Goal: Information Seeking & Learning: Learn about a topic

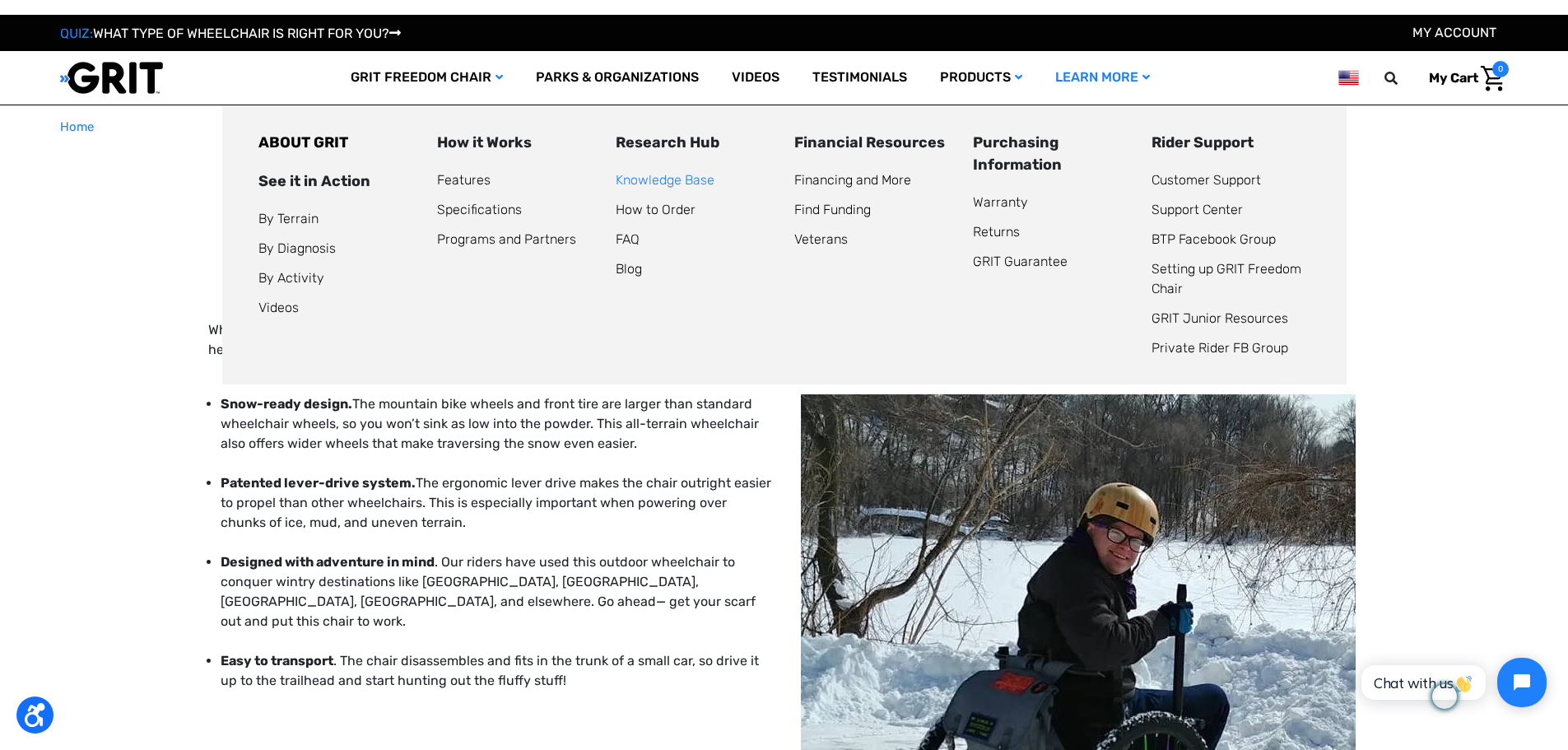
click at [657, 178] on link "Knowledge Base" at bounding box center [665, 180] width 98 height 16
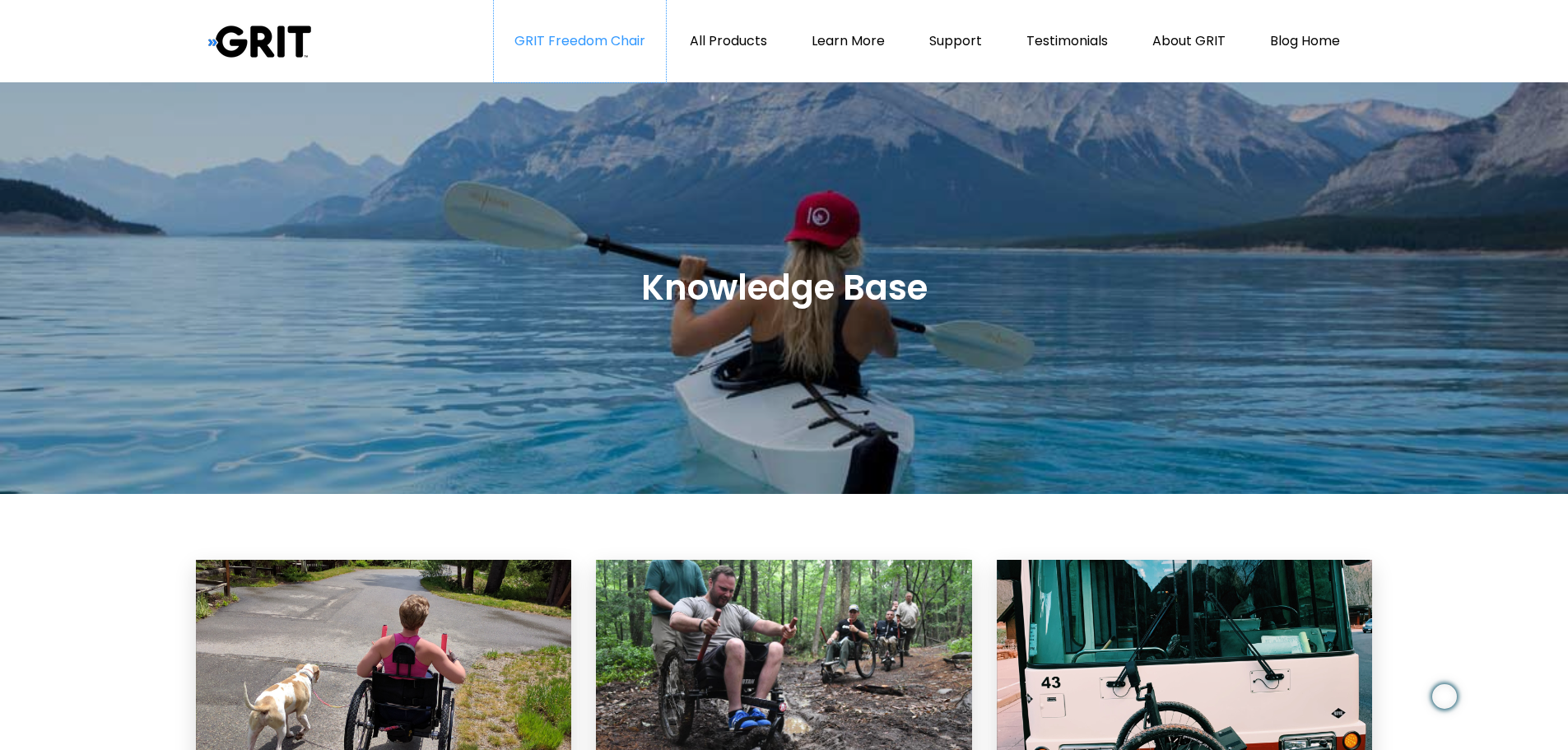
click at [550, 32] on link "GRIT Freedom Chair" at bounding box center [580, 41] width 172 height 83
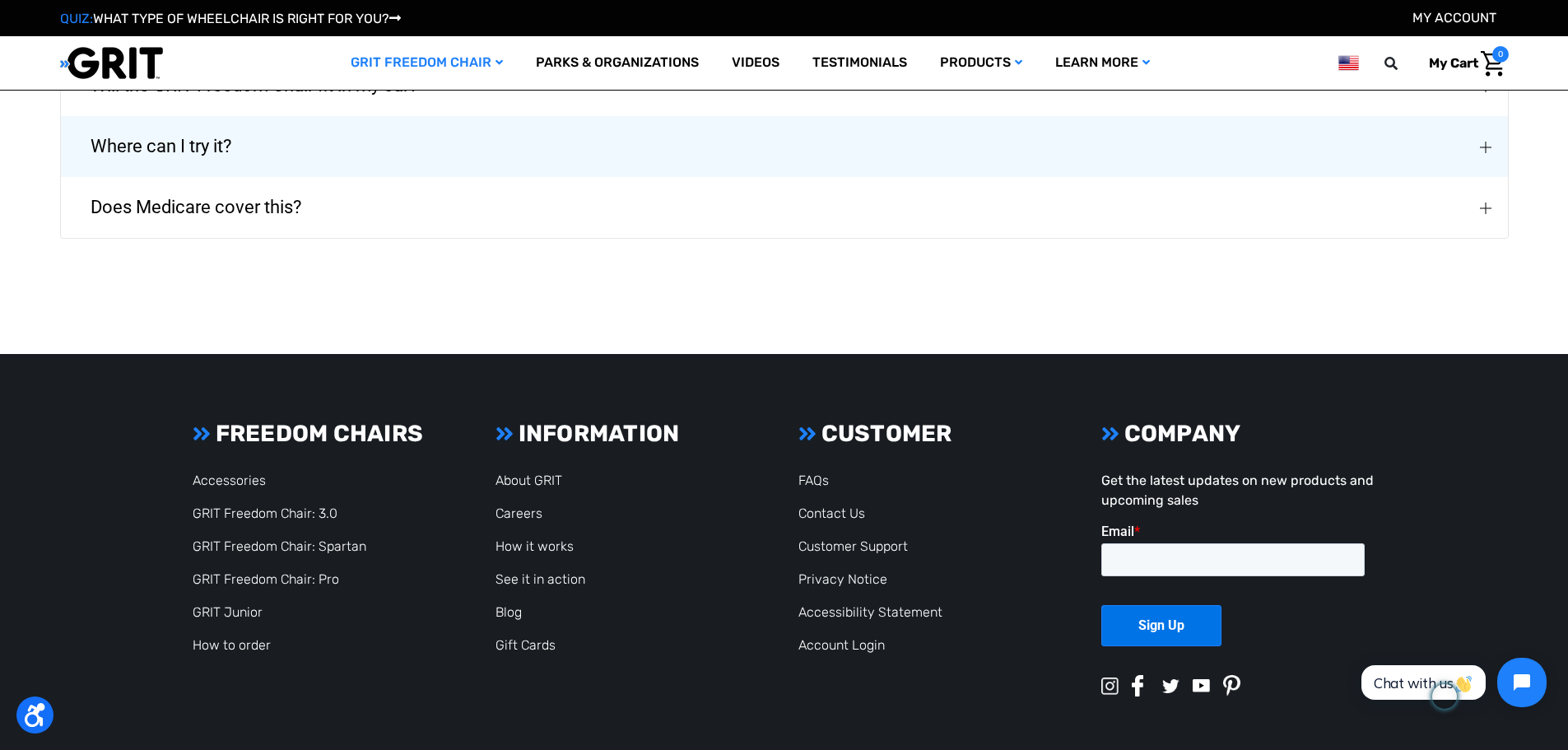
scroll to position [3264, 0]
